Goal: Obtain resource: Obtain resource

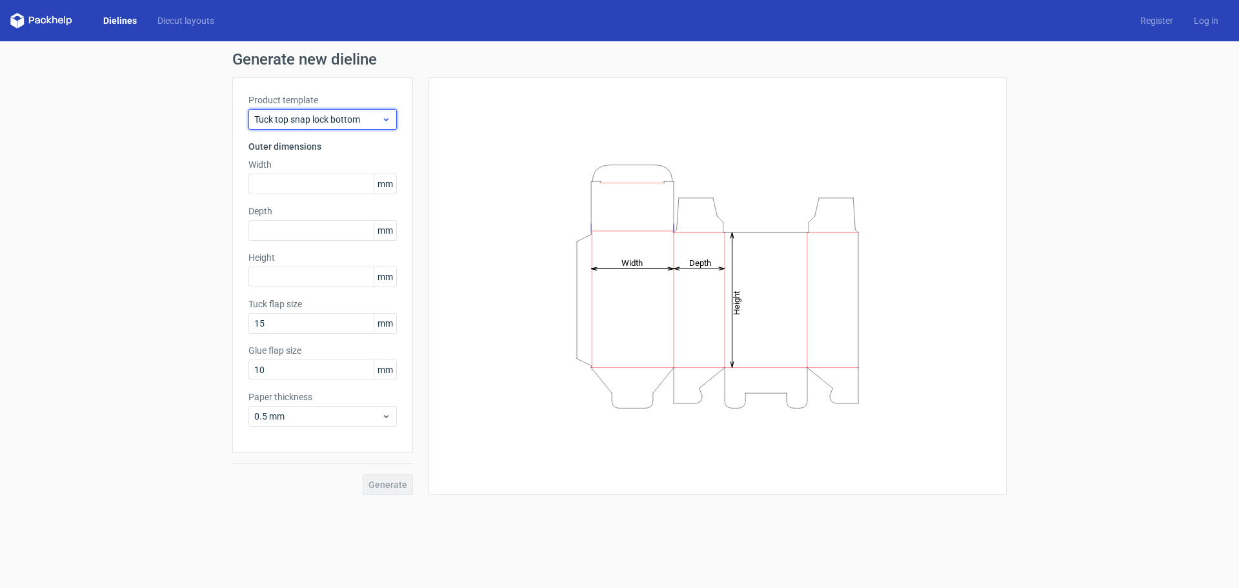
click at [305, 119] on span "Tuck top snap lock bottom" at bounding box center [317, 119] width 127 height 13
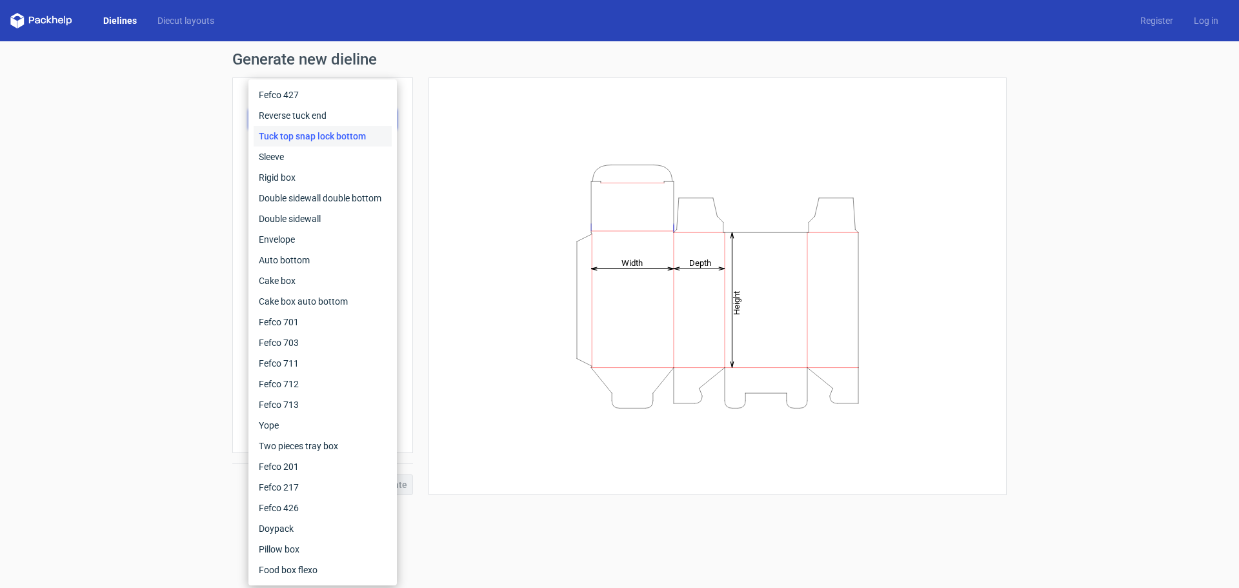
click at [114, 21] on link "Dielines" at bounding box center [120, 20] width 54 height 13
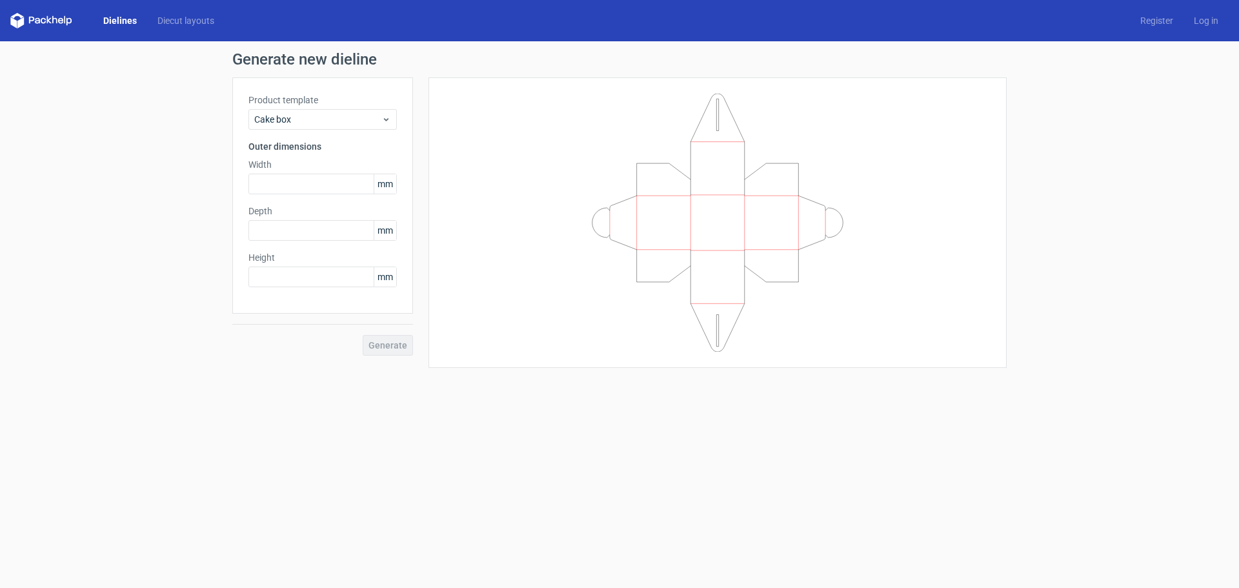
click at [121, 28] on div "Dielines Diecut layouts Register Log in" at bounding box center [619, 20] width 1239 height 41
click at [121, 25] on link "Dielines" at bounding box center [120, 20] width 54 height 13
